Goal: Find specific page/section: Find specific page/section

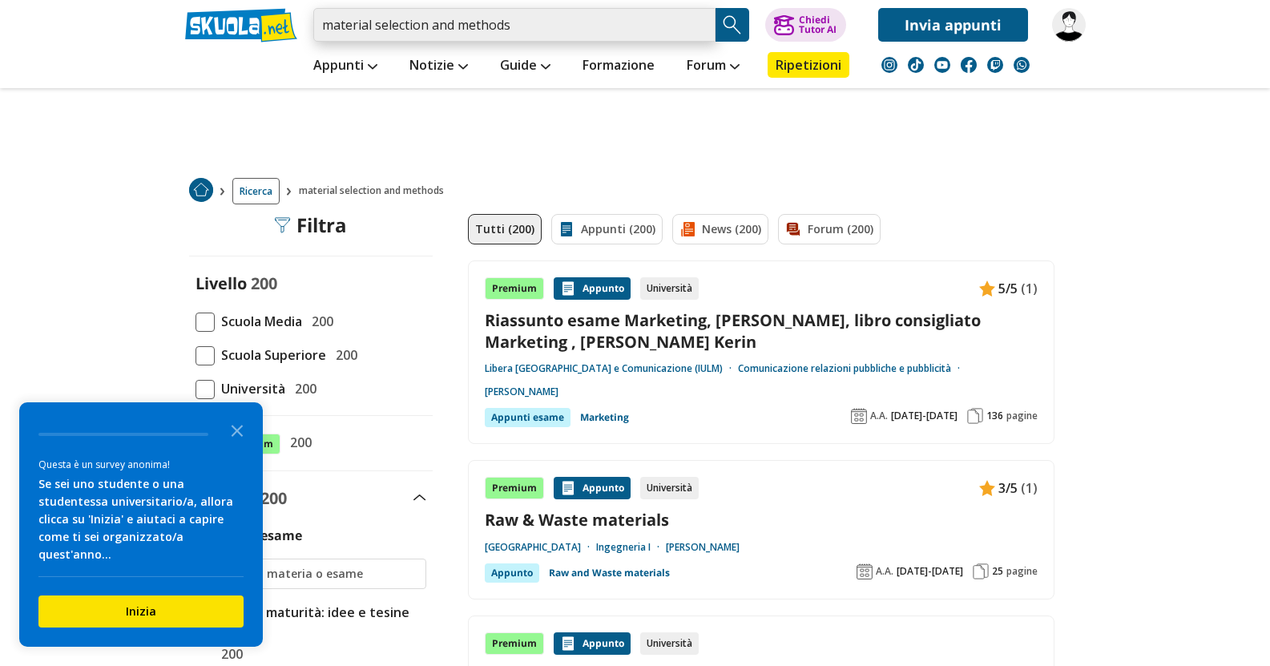
drag, startPoint x: 569, startPoint y: 32, endPoint x: 554, endPoint y: 35, distance: 14.8
click at [554, 35] on input "material selection and methods" at bounding box center [514, 25] width 402 height 34
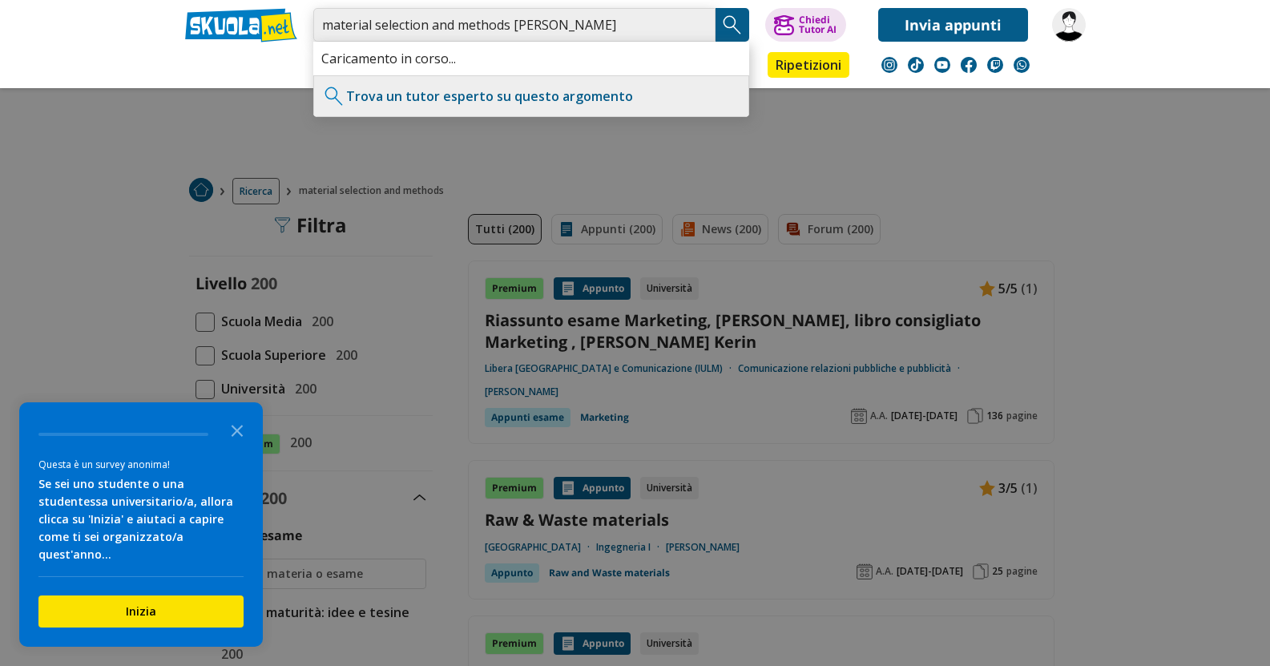
type input "material selection and methods luca andena"
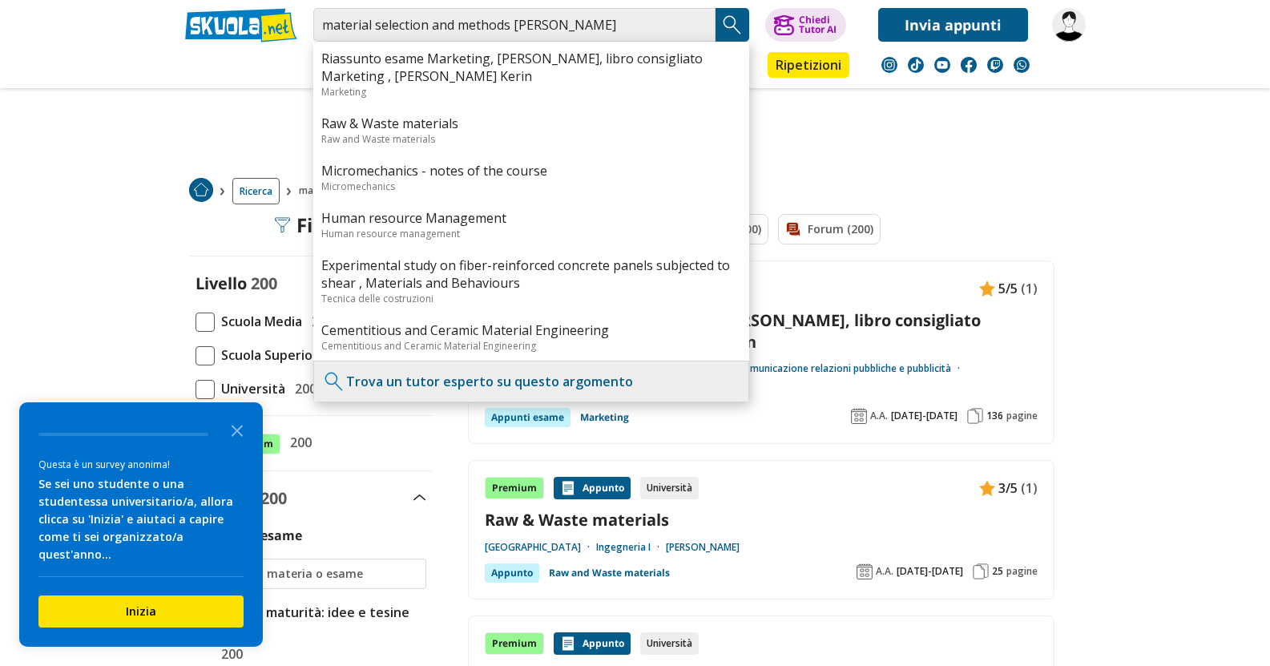
click at [727, 15] on img "Search Button" at bounding box center [732, 25] width 24 height 24
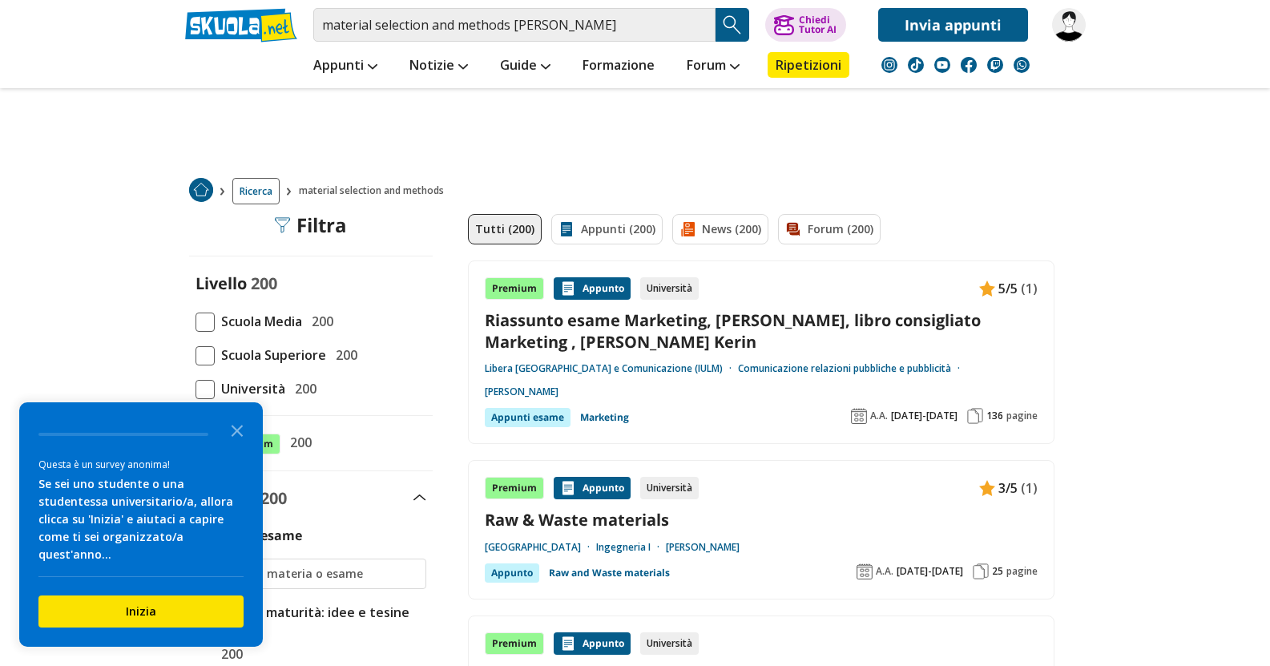
click at [203, 383] on span at bounding box center [204, 389] width 19 height 19
click at [195, 388] on input "Università 200" at bounding box center [195, 388] width 0 height 0
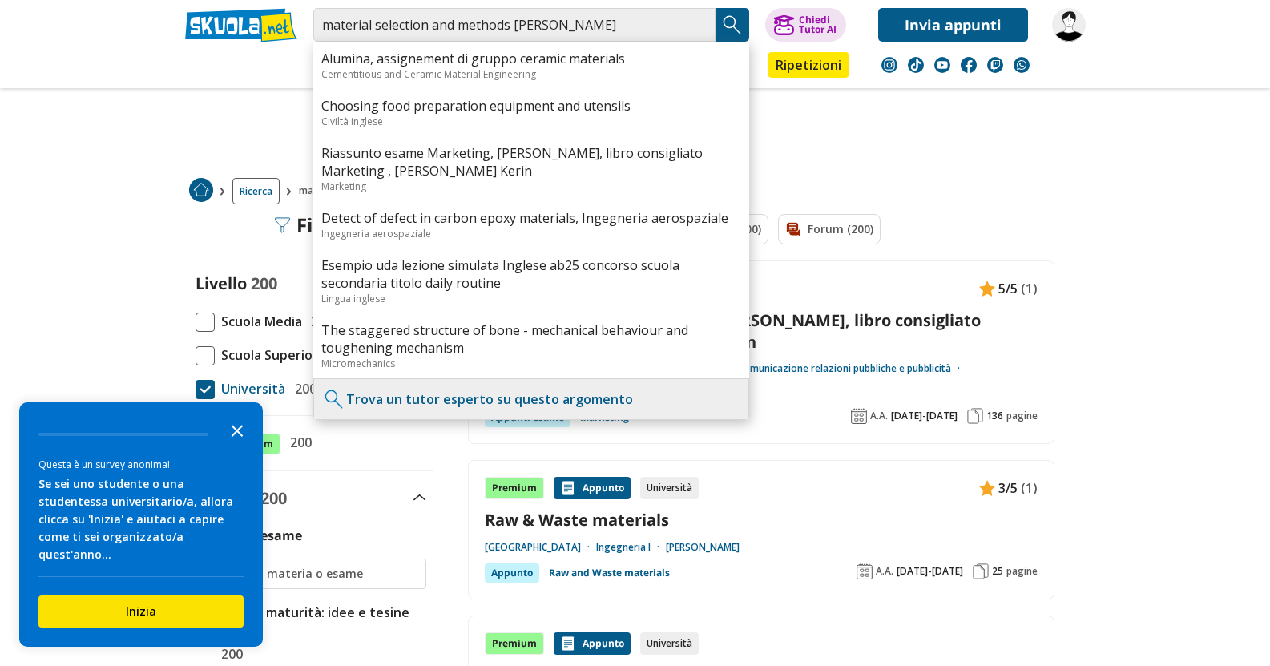
click at [239, 443] on icon "Close the survey" at bounding box center [237, 429] width 32 height 32
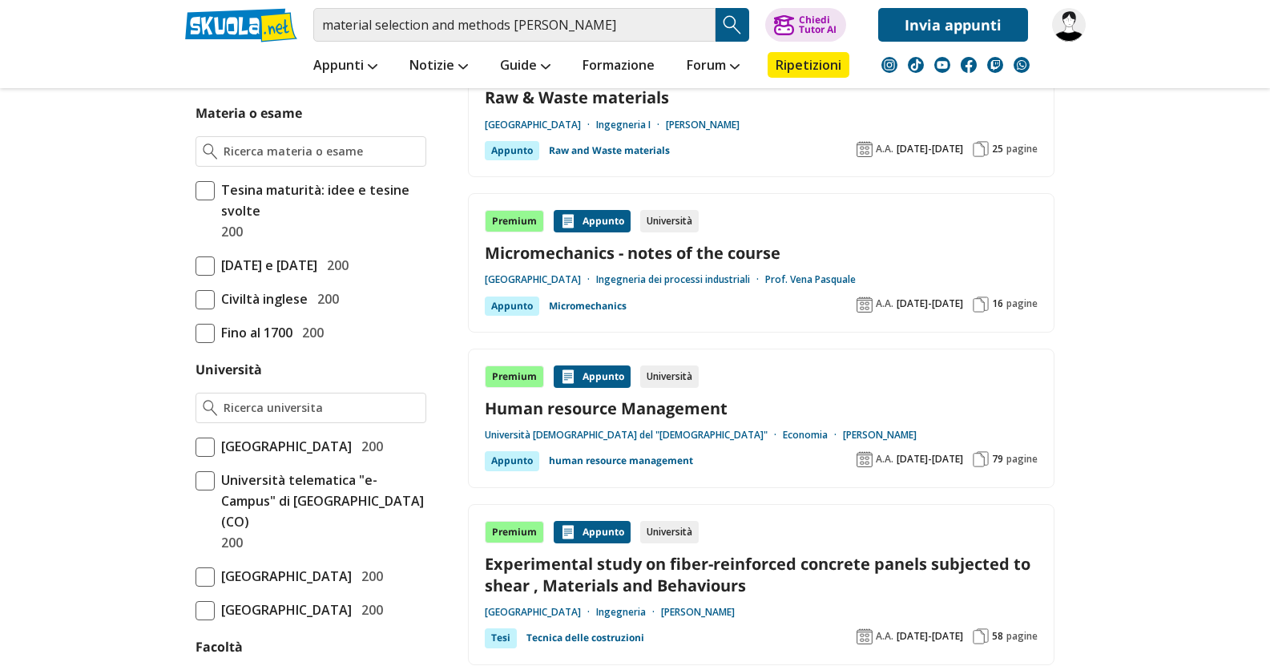
scroll to position [450, 0]
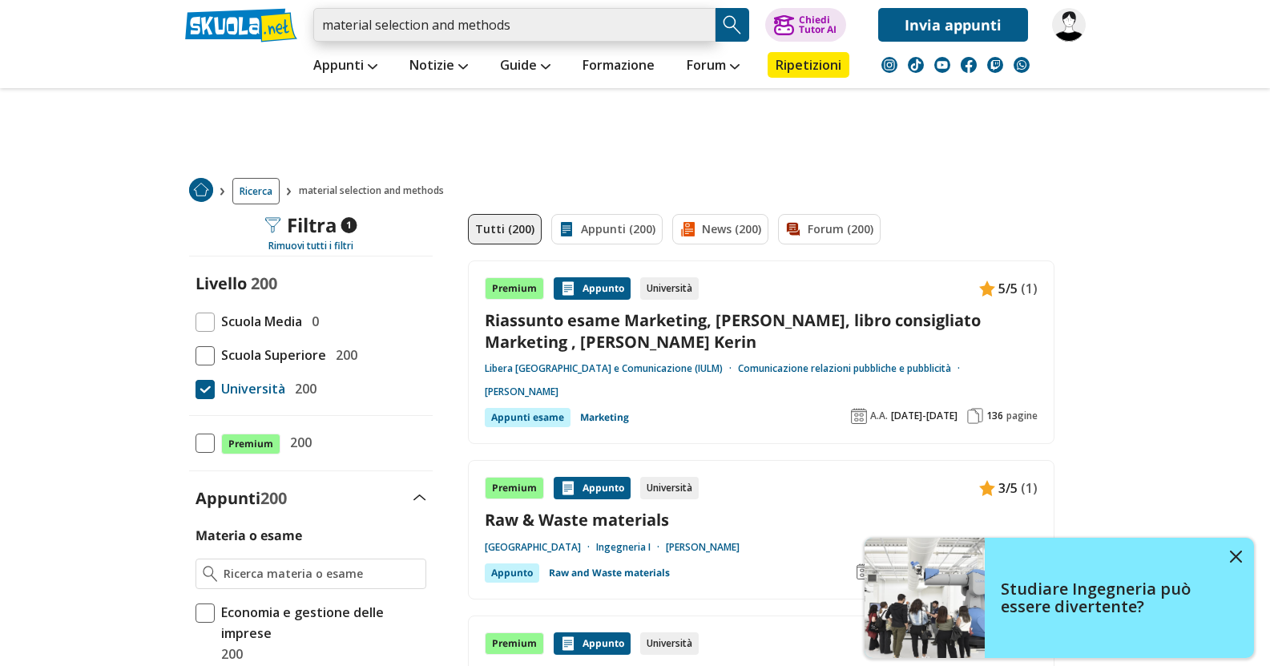
drag, startPoint x: 436, startPoint y: 34, endPoint x: 203, endPoint y: 25, distance: 232.5
click at [203, 25] on div "material selection and methods Trova un tutor esperto su questo argomento Chied…" at bounding box center [635, 21] width 924 height 42
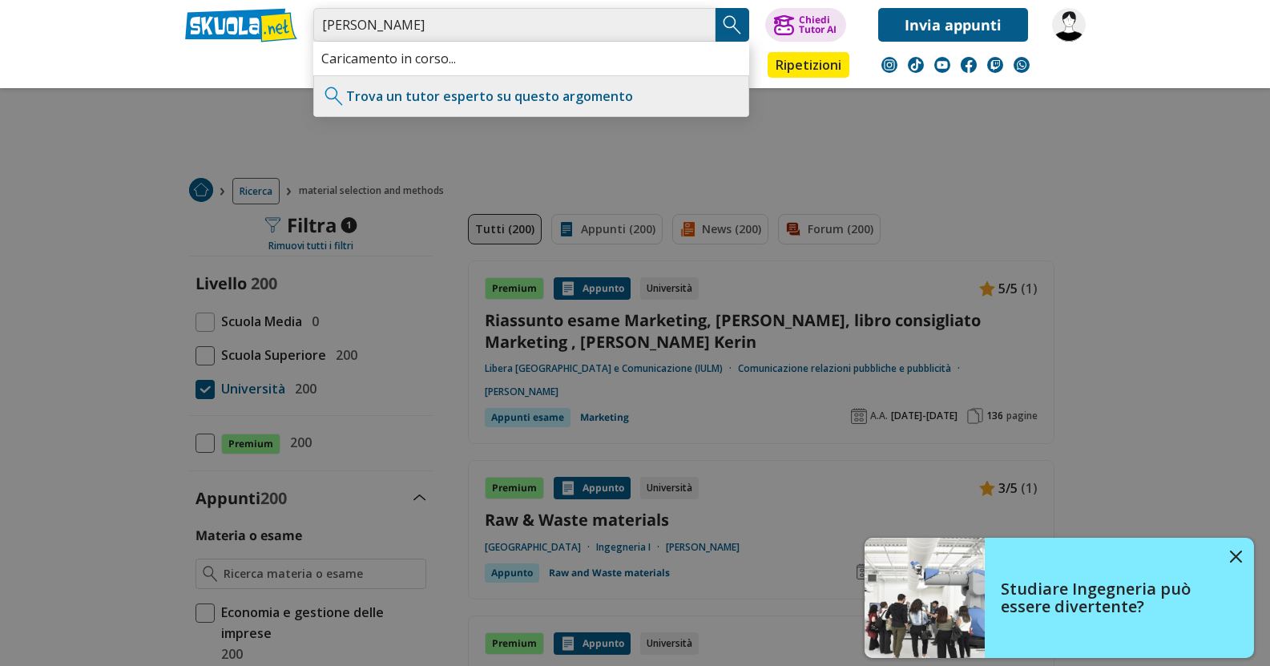
type input "[PERSON_NAME]"
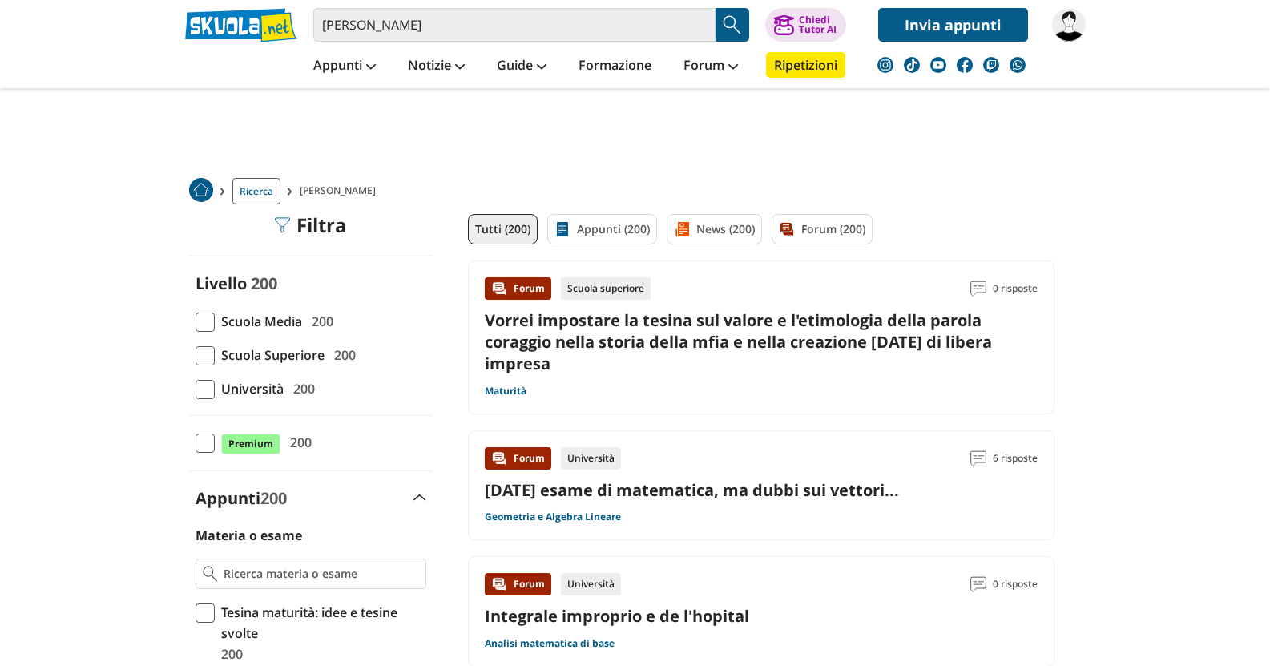
click at [201, 386] on span at bounding box center [204, 389] width 19 height 19
click at [195, 388] on input "Università 200" at bounding box center [195, 388] width 0 height 0
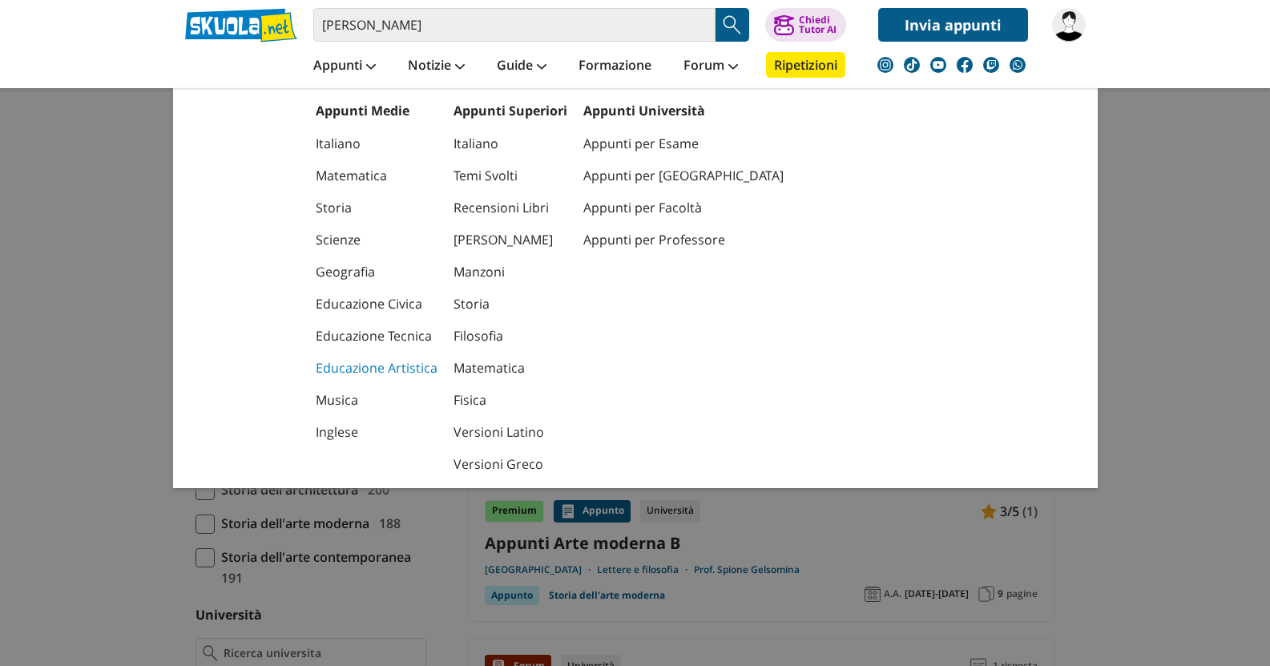
scroll to position [159, 0]
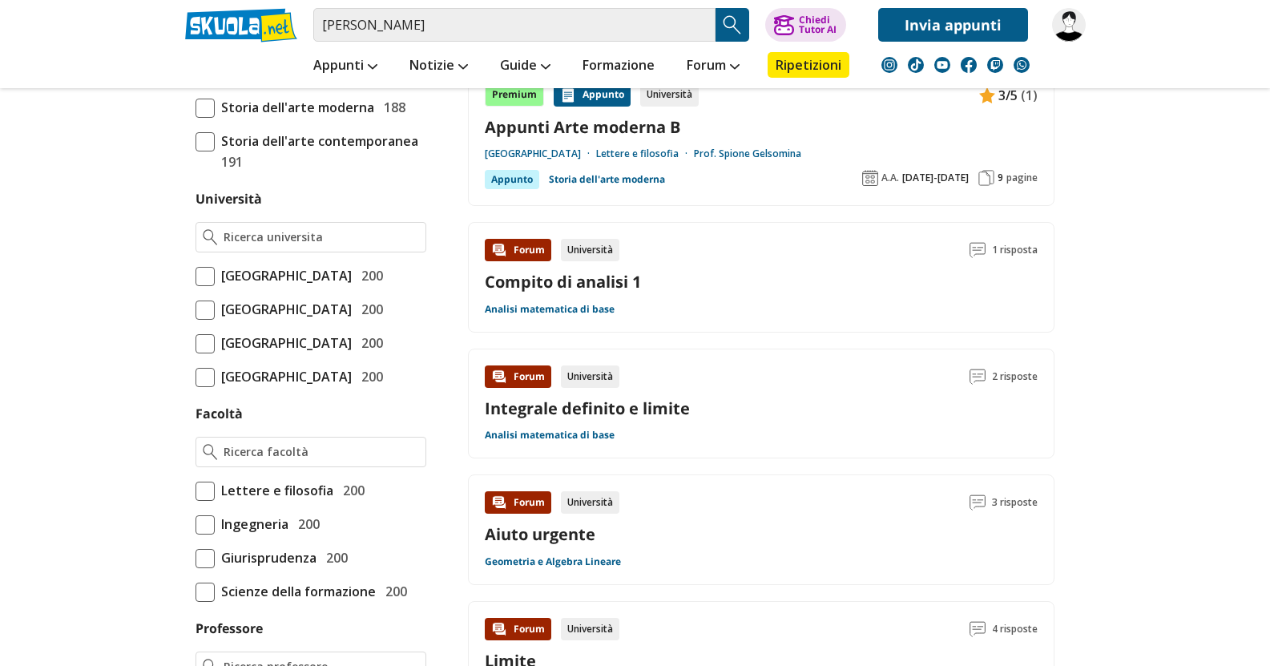
scroll to position [590, 0]
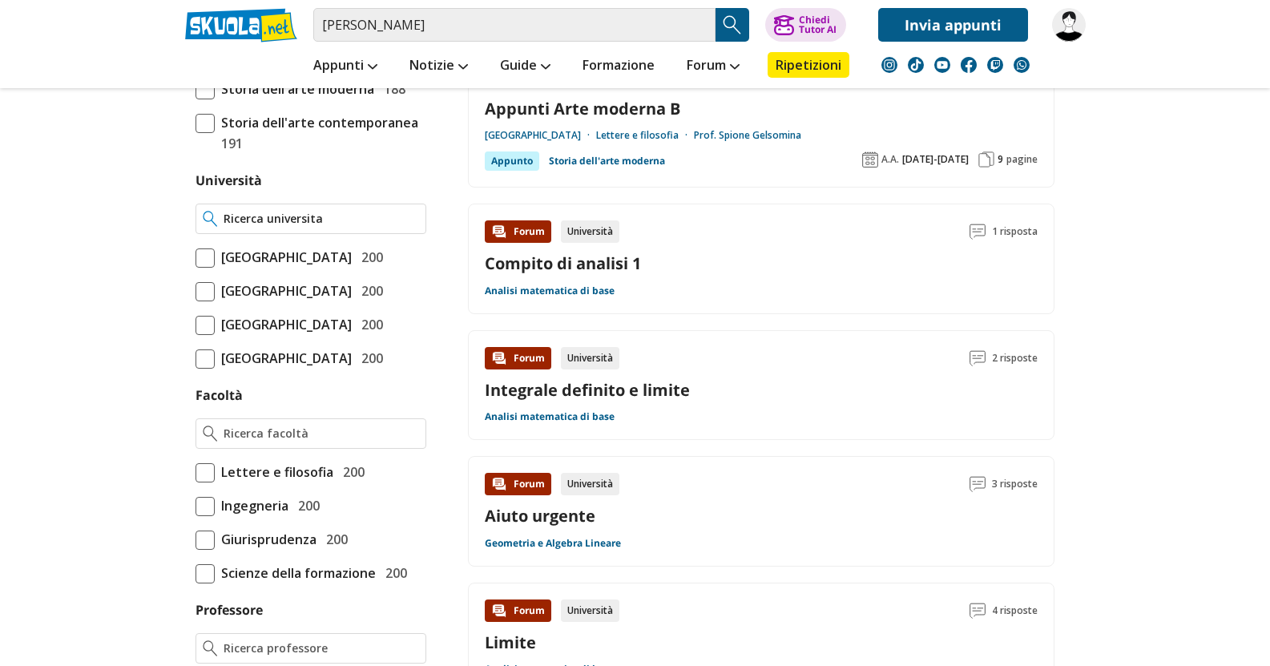
click at [274, 215] on input "Università" at bounding box center [320, 219] width 195 height 16
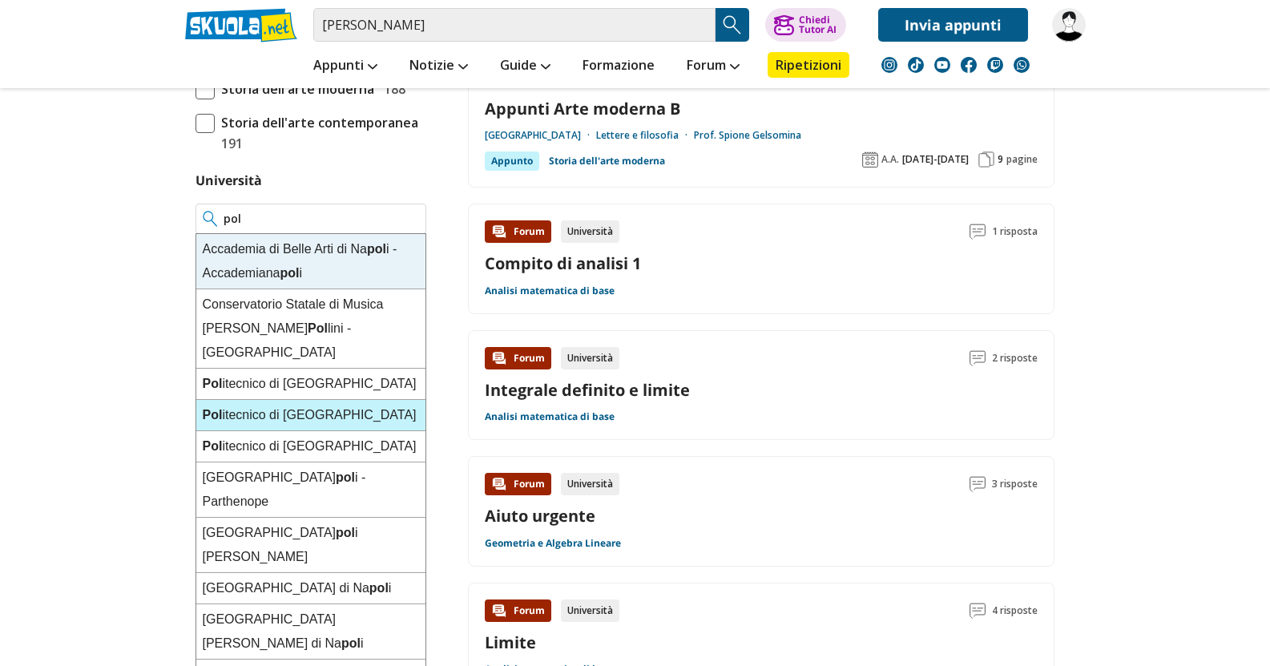
click at [272, 400] on div "Pol itecnico di Milano" at bounding box center [310, 415] width 229 height 31
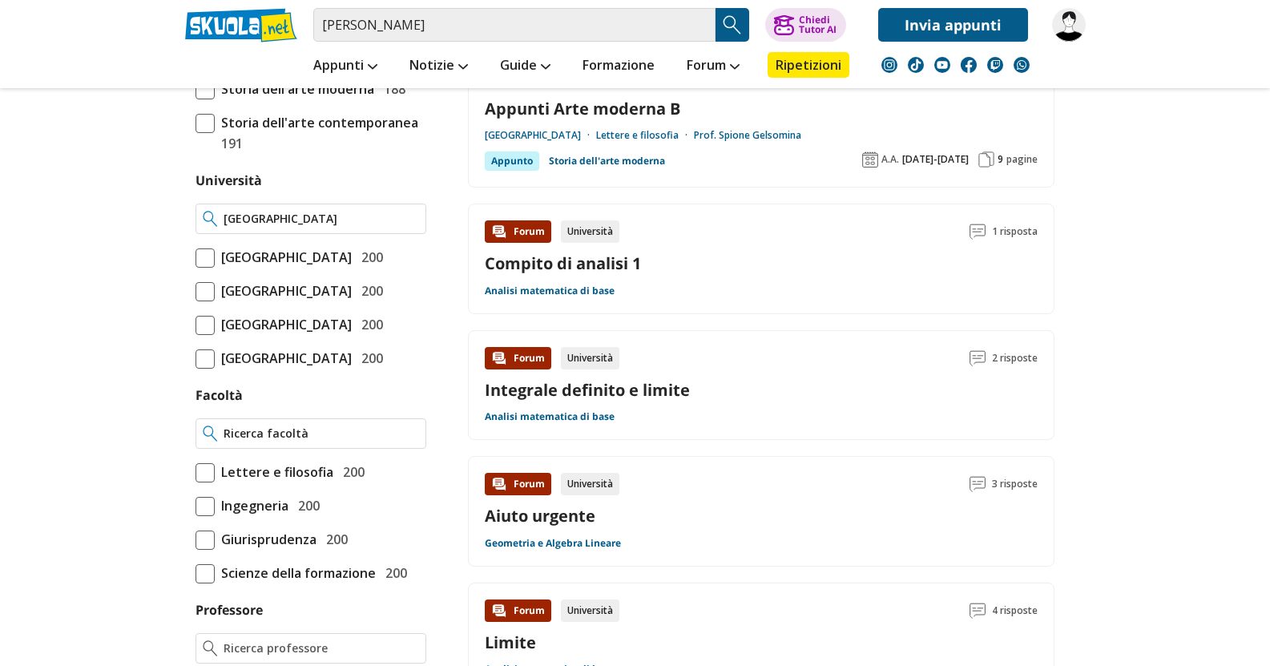
type input "[GEOGRAPHIC_DATA]"
click at [272, 441] on input "Facoltà" at bounding box center [320, 433] width 195 height 16
type input "d"
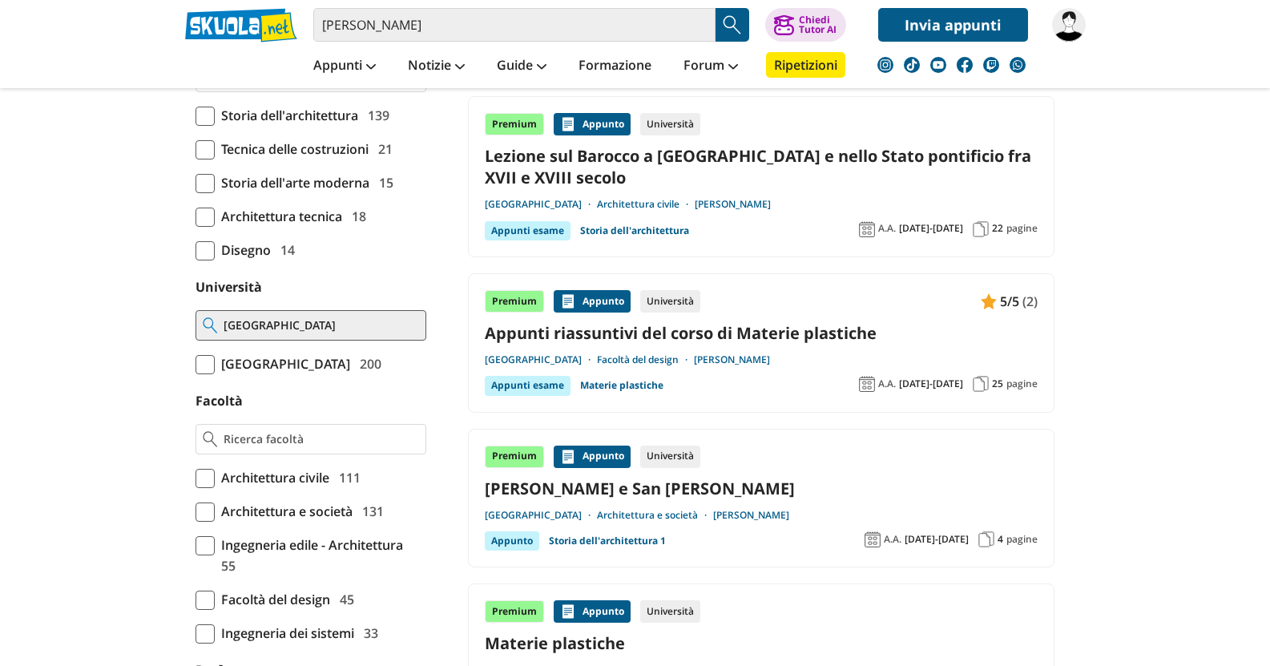
scroll to position [500, 0]
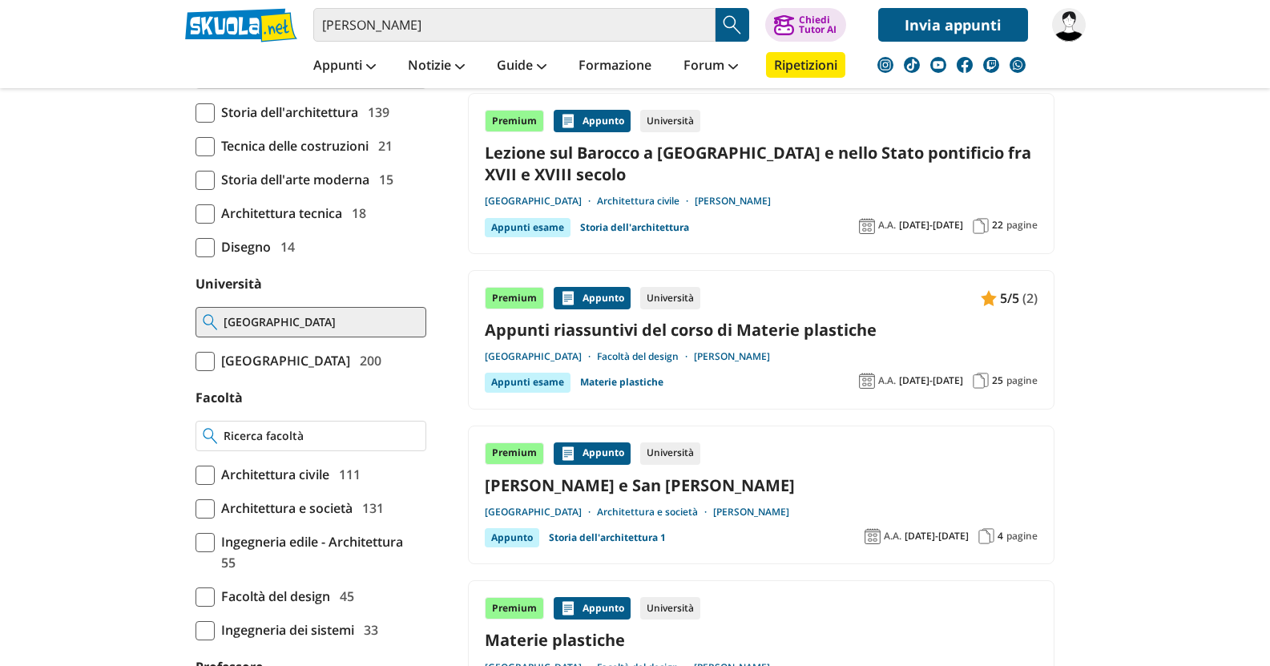
click at [260, 434] on input "Facoltà" at bounding box center [320, 436] width 195 height 16
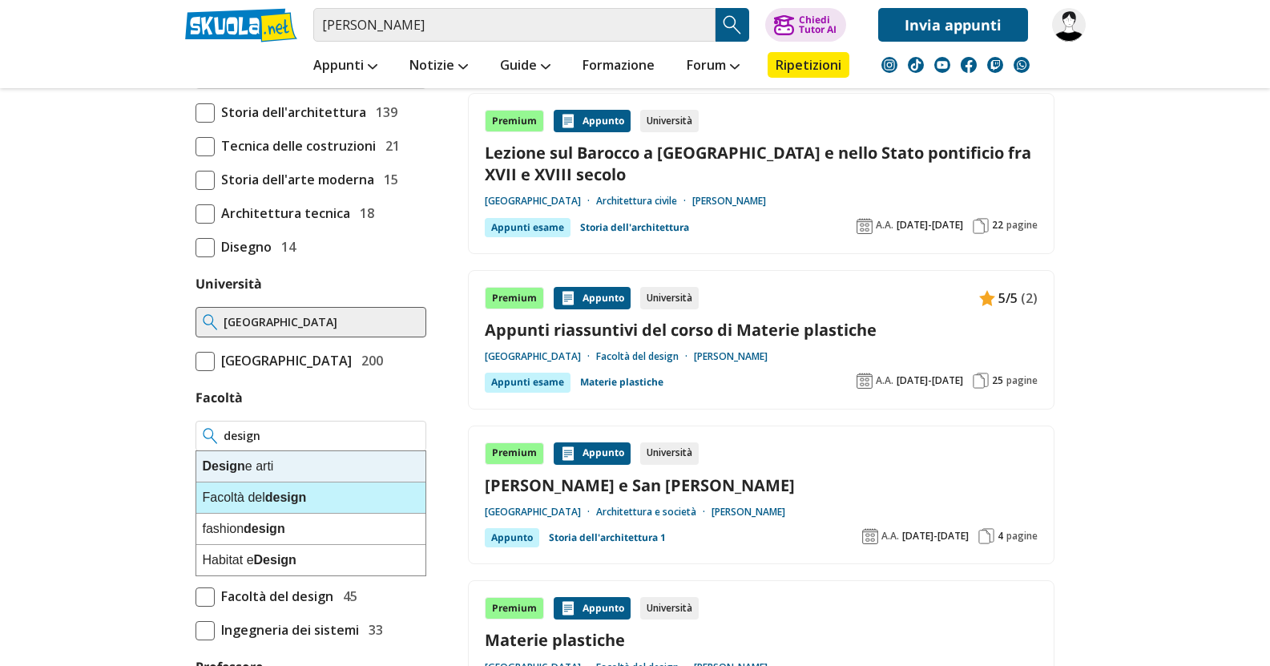
click at [228, 488] on div "Facoltà del design" at bounding box center [310, 497] width 229 height 31
type input "Facoltà del design"
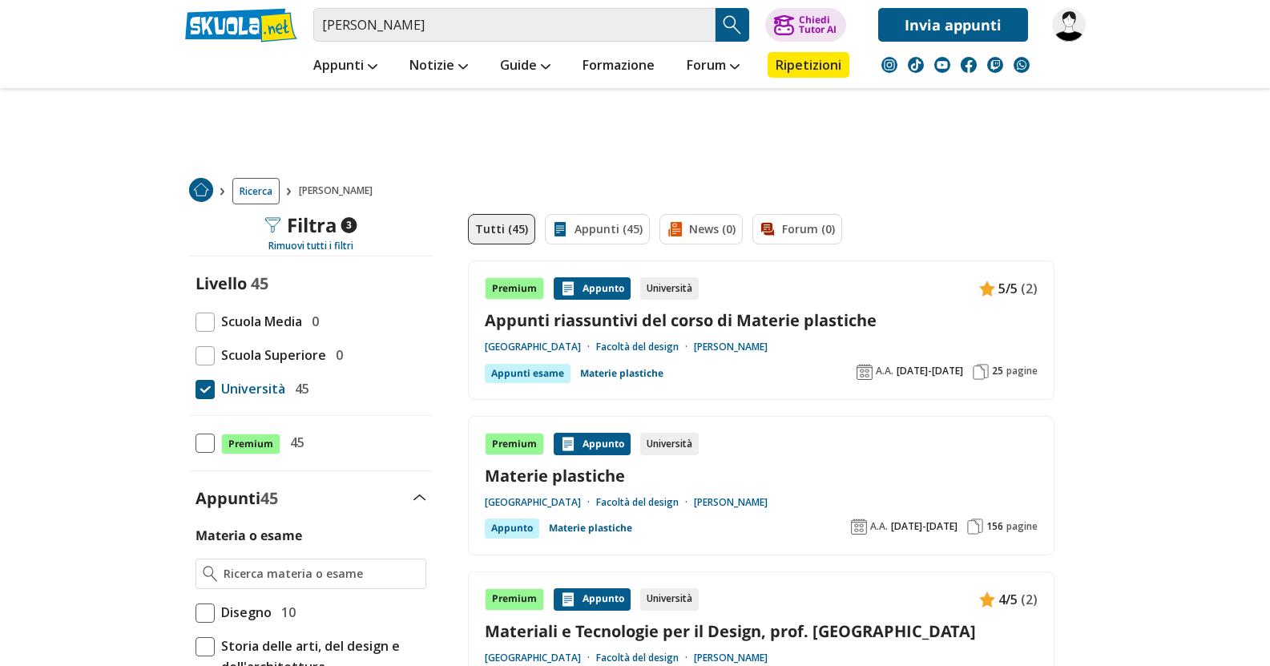
click at [751, 658] on link "[PERSON_NAME]" at bounding box center [731, 657] width 74 height 13
